Goal: Information Seeking & Learning: Learn about a topic

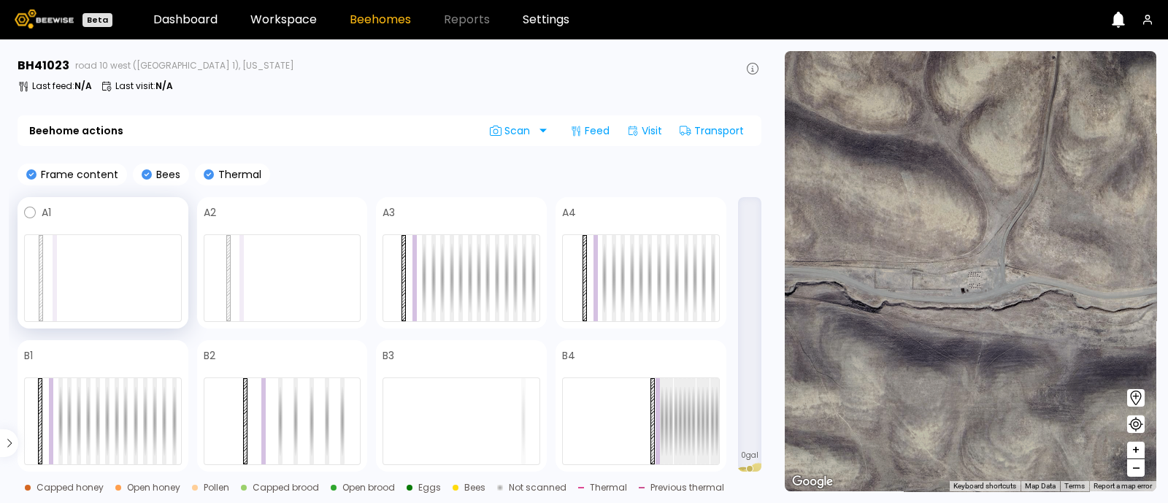
click at [54, 260] on div at bounding box center [55, 278] width 4 height 86
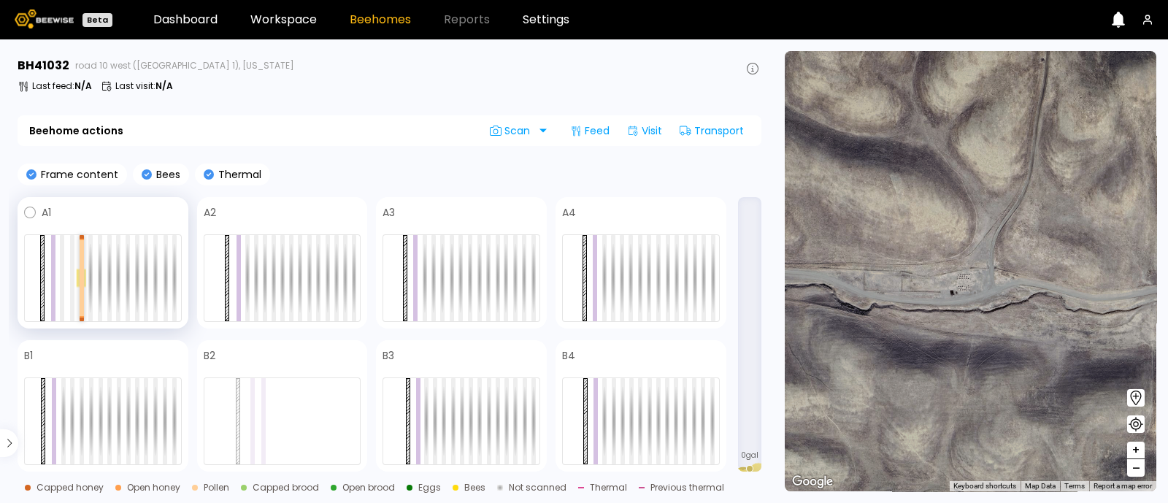
click at [78, 250] on div at bounding box center [103, 278] width 158 height 88
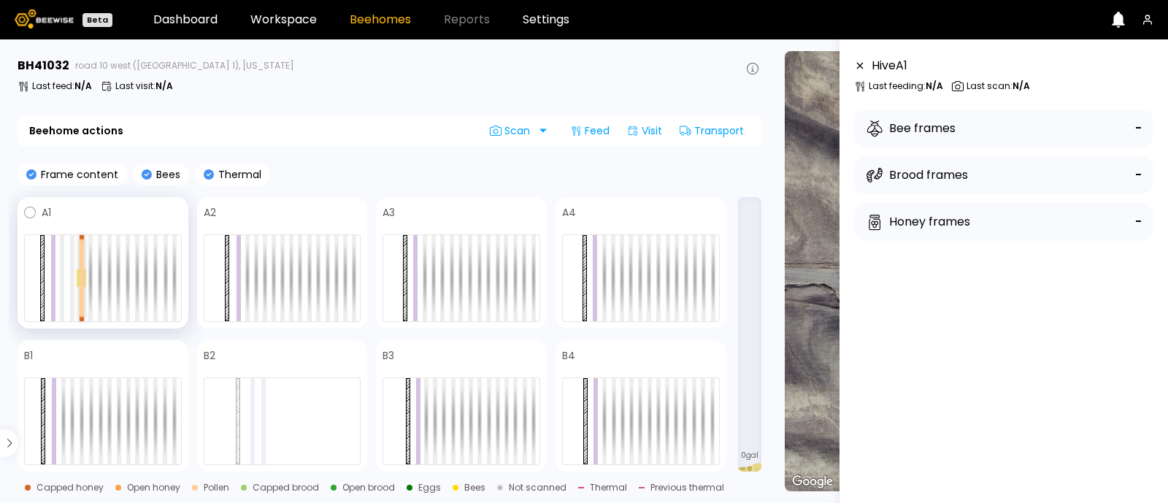
click at [78, 250] on div at bounding box center [103, 278] width 158 height 88
click at [81, 304] on div at bounding box center [82, 297] width 4 height 38
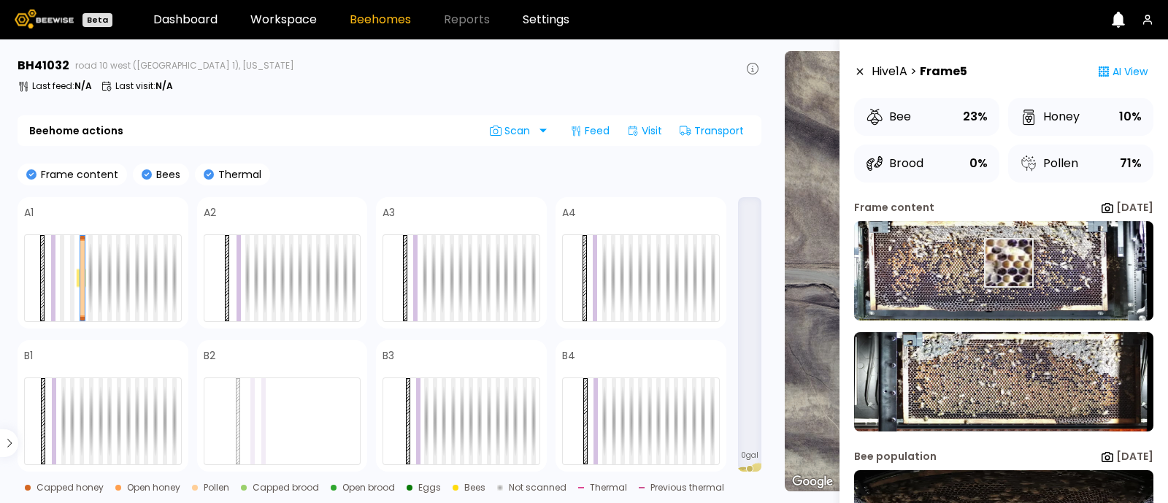
click at [1007, 263] on img at bounding box center [1003, 270] width 299 height 99
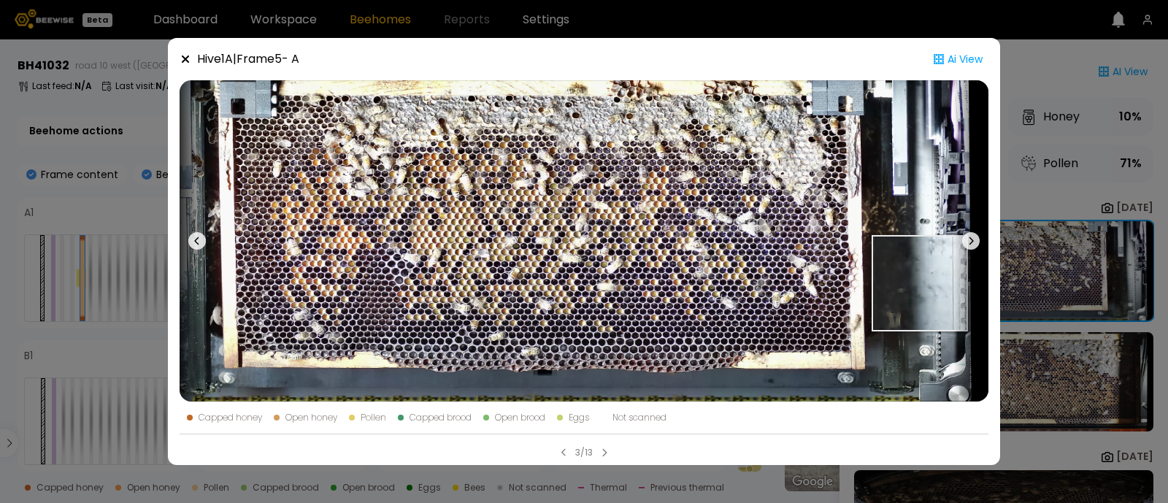
click at [923, 281] on img at bounding box center [584, 240] width 809 height 321
drag, startPoint x: 923, startPoint y: 281, endPoint x: 969, endPoint y: 239, distance: 62.5
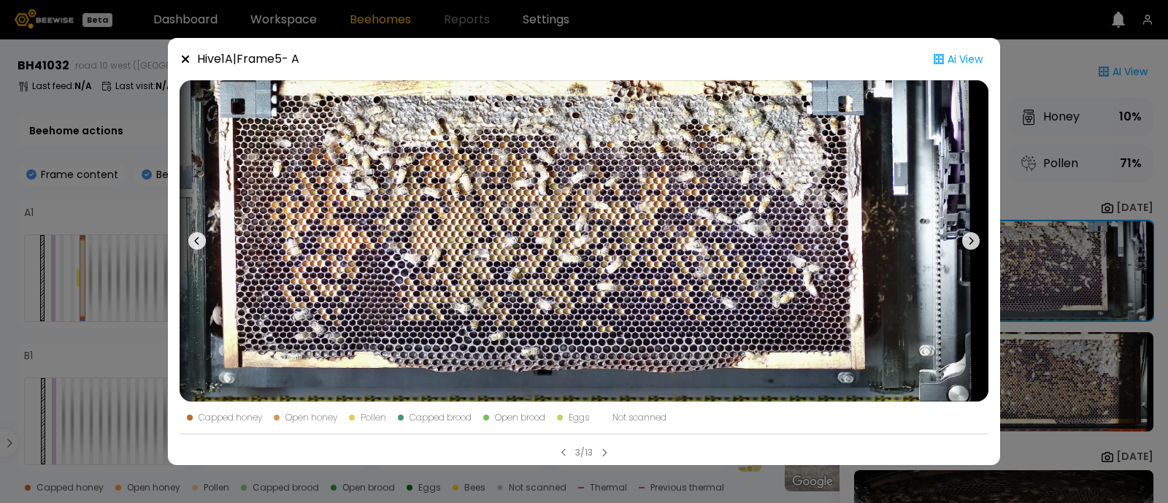
click at [967, 242] on icon at bounding box center [971, 241] width 18 height 18
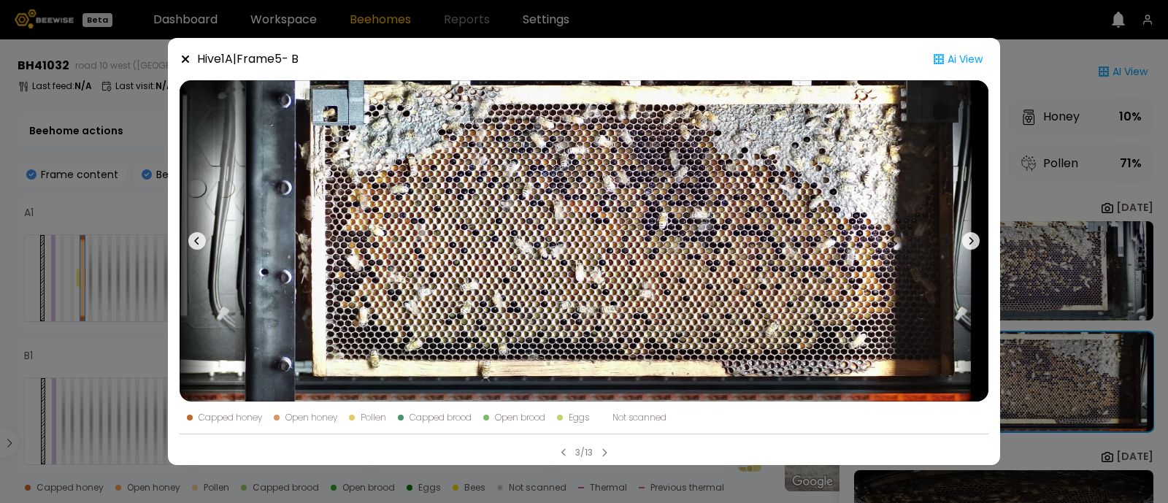
click at [967, 242] on icon at bounding box center [971, 241] width 18 height 18
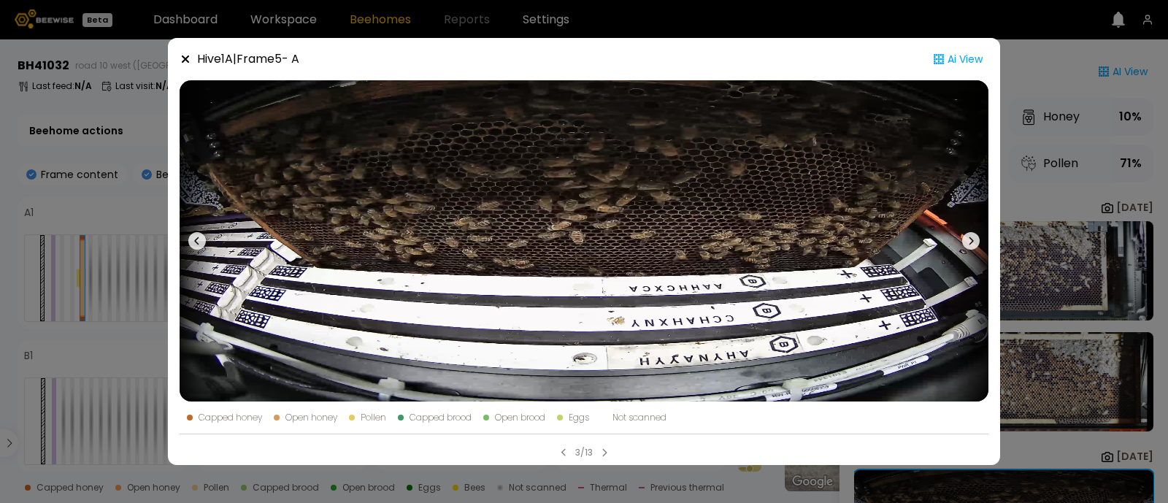
click at [967, 242] on icon at bounding box center [971, 241] width 18 height 18
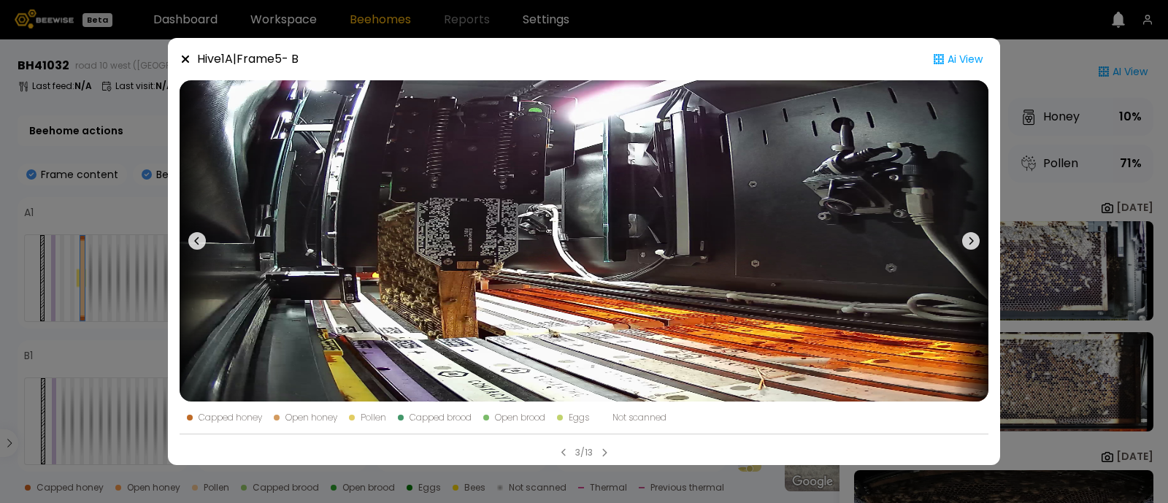
click at [967, 242] on icon at bounding box center [971, 241] width 18 height 18
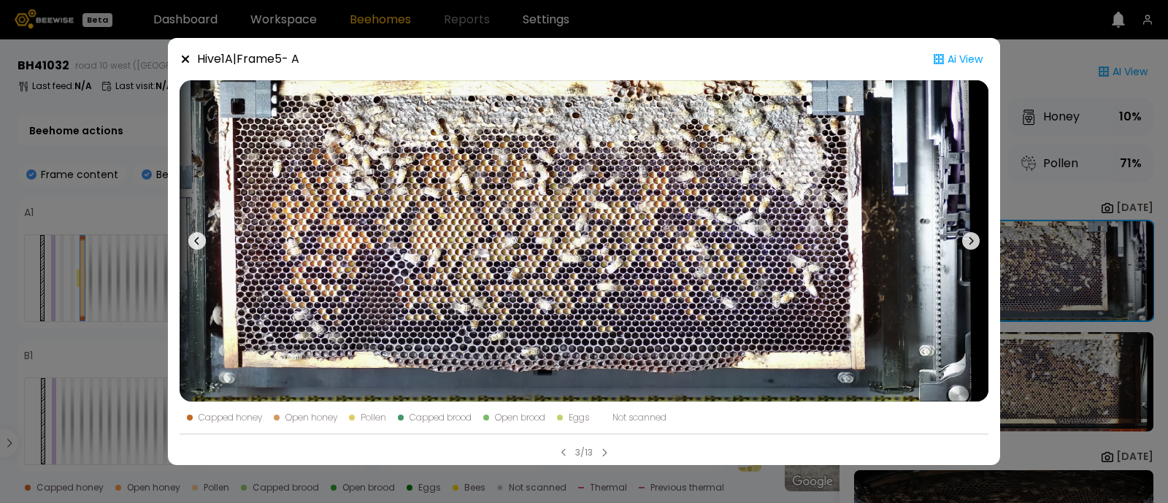
click at [967, 242] on icon at bounding box center [971, 241] width 18 height 18
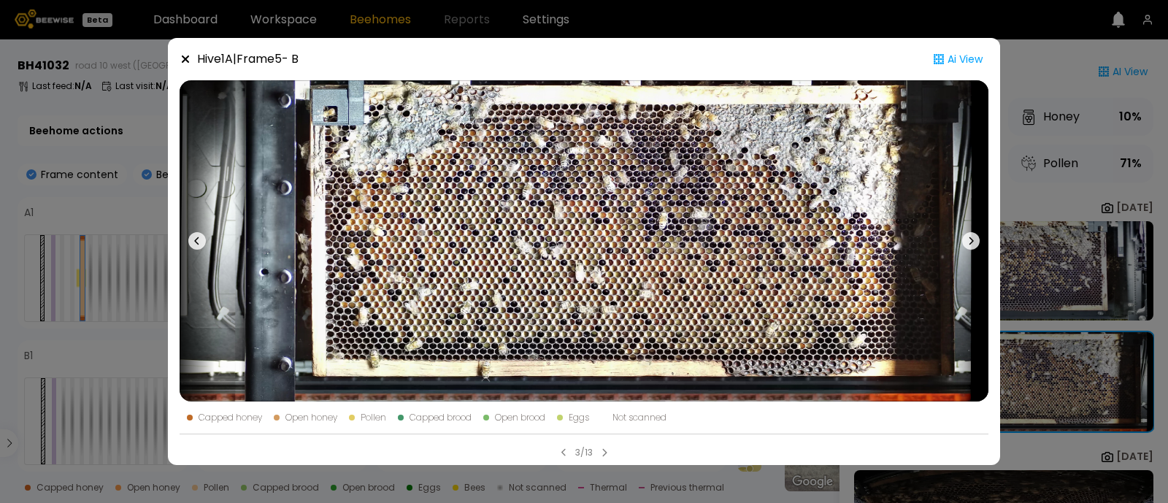
click at [967, 242] on icon at bounding box center [971, 241] width 18 height 18
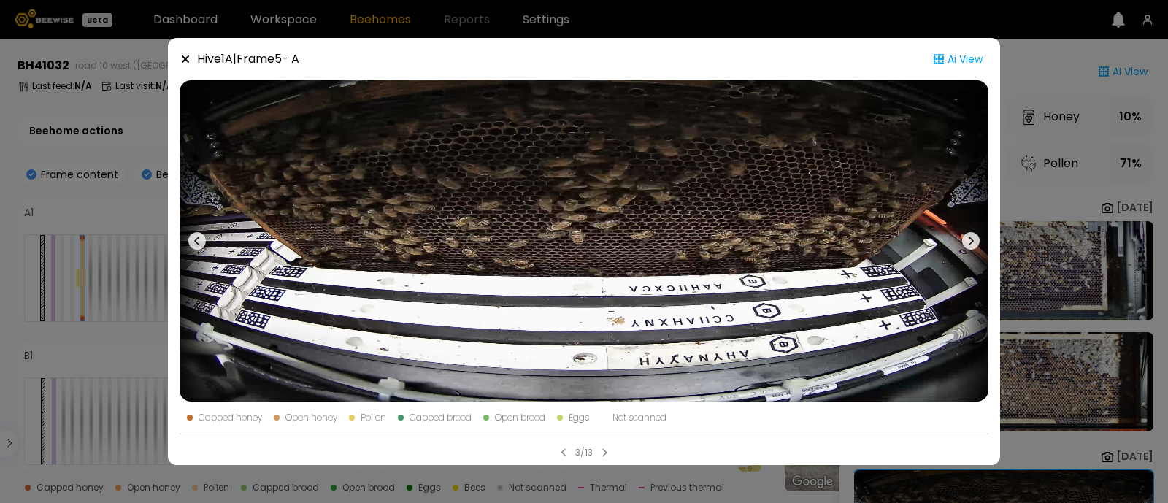
click at [968, 239] on icon at bounding box center [971, 241] width 18 height 18
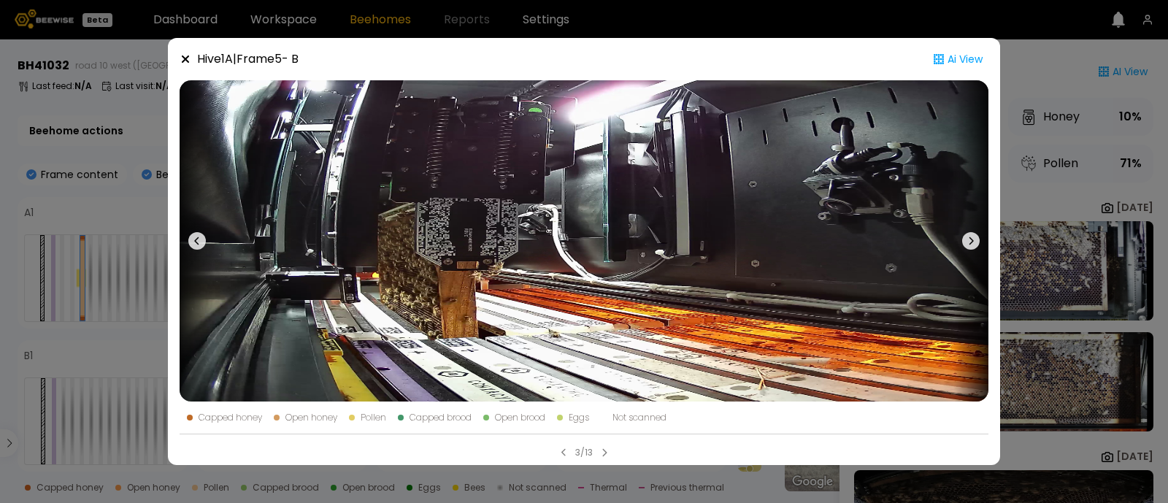
click at [1023, 126] on div "Hive 1 A | Frame 5 - B Ai View Capped honey Open honey Pollen Capped brood Open…" at bounding box center [584, 251] width 1168 height 503
